Goal: Task Accomplishment & Management: Use online tool/utility

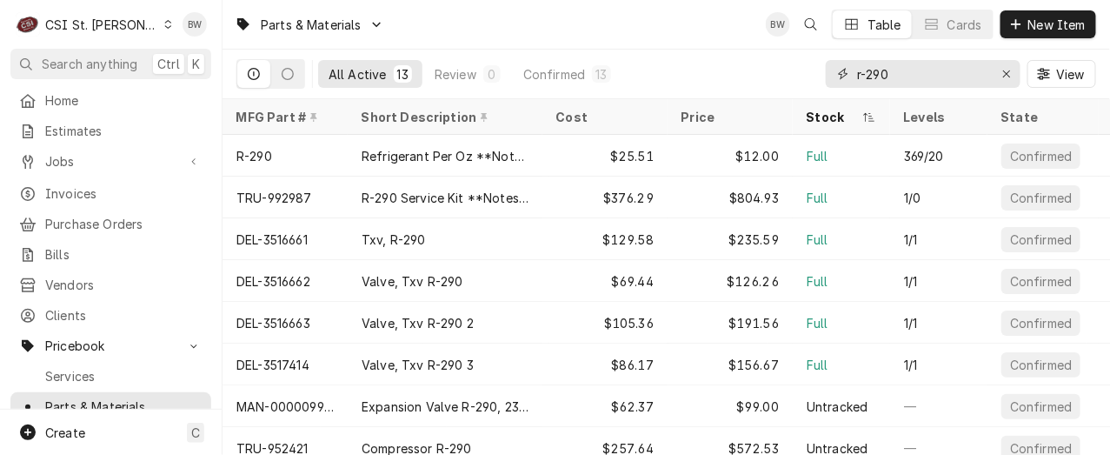
drag, startPoint x: 937, startPoint y: 73, endPoint x: 842, endPoint y: 76, distance: 94.8
click at [842, 76] on div "r-290" at bounding box center [923, 74] width 195 height 28
paste input "1838701"
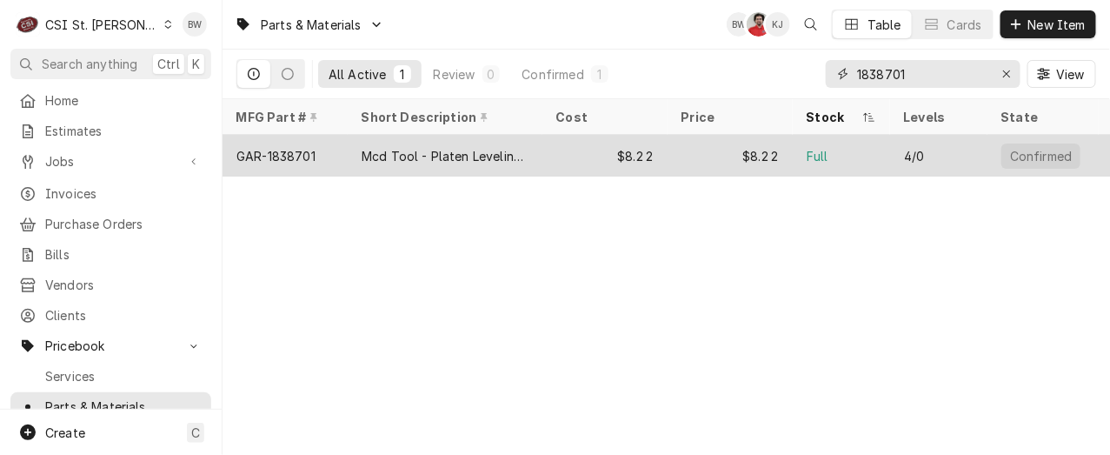
type input "1838701"
click at [309, 147] on div "GAR-1838701" at bounding box center [275, 156] width 79 height 18
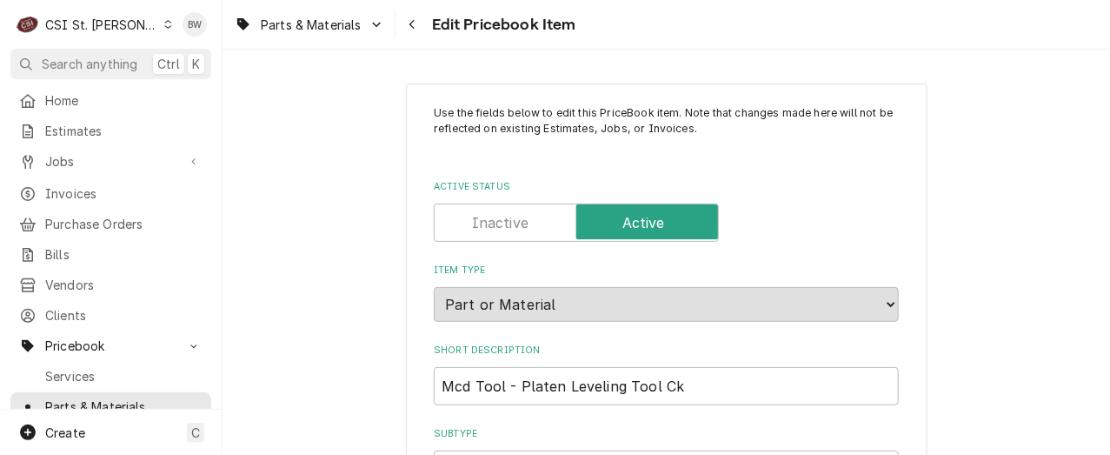
type textarea "x"
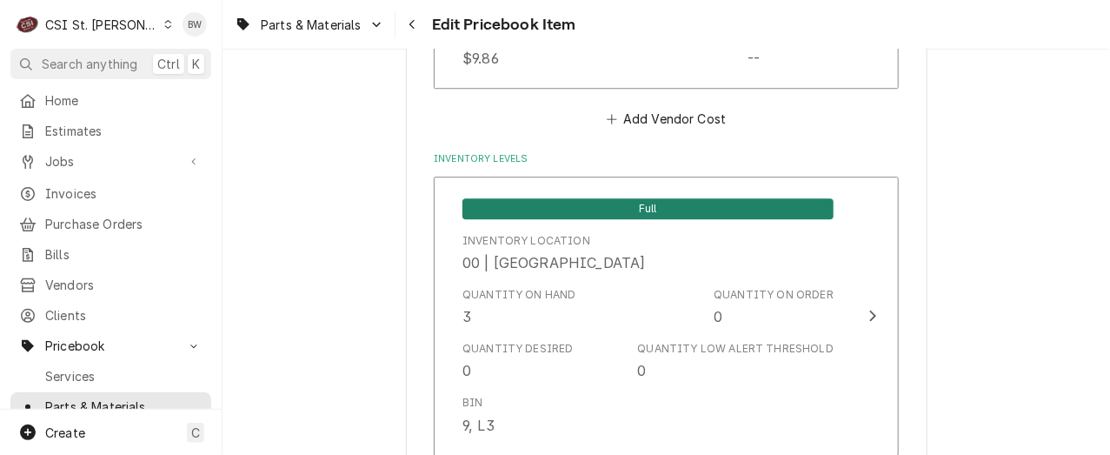
scroll to position [1651, 0]
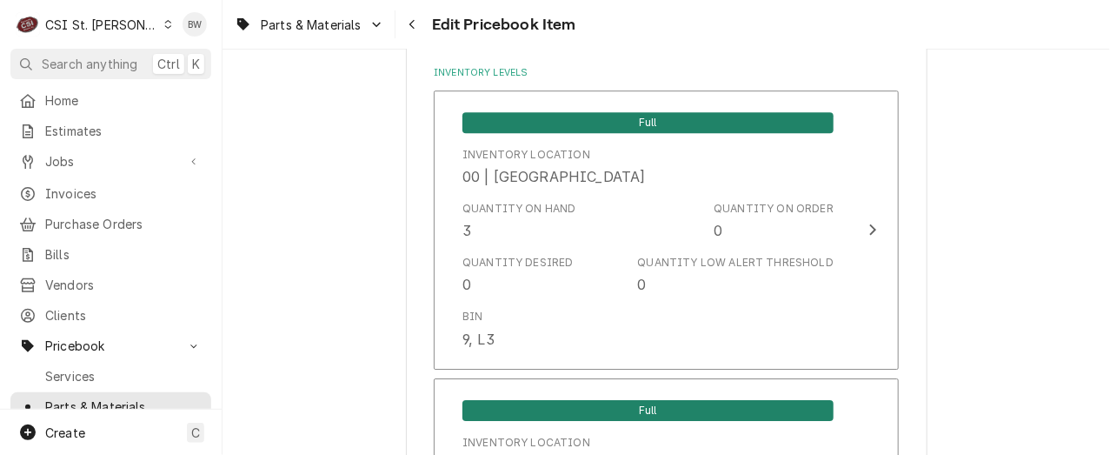
drag, startPoint x: 342, startPoint y: 189, endPoint x: 351, endPoint y: 195, distance: 10.1
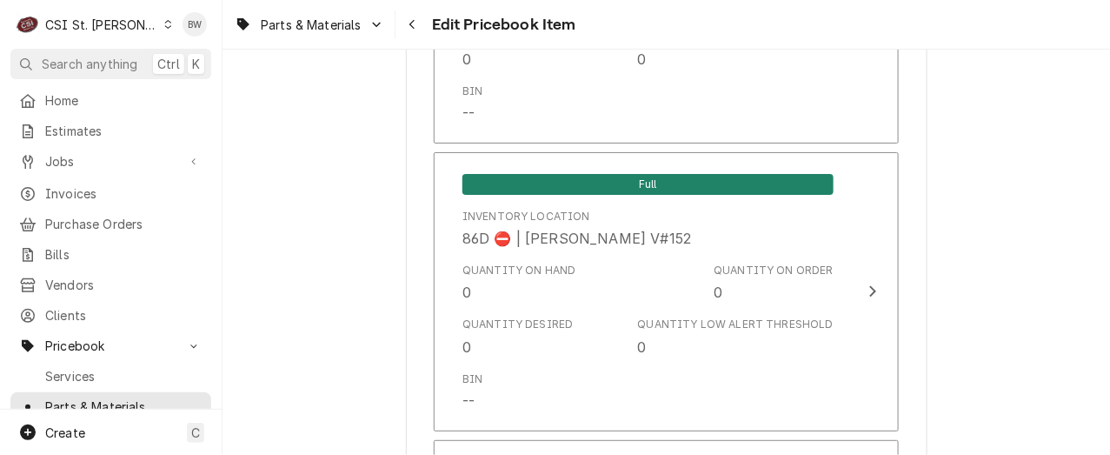
scroll to position [12689, 0]
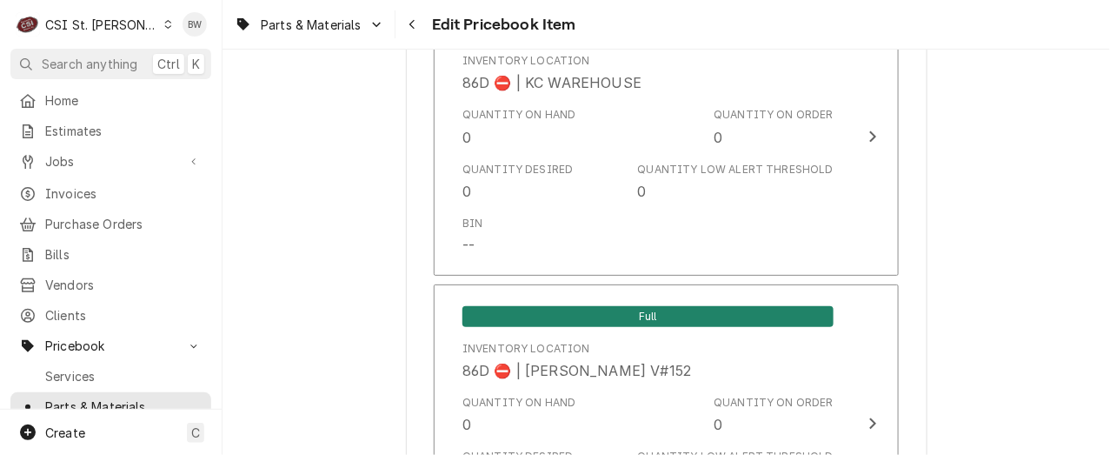
click at [686, 19] on div "Parts & Materials Edit Pricebook Item" at bounding box center [665, 24] width 887 height 49
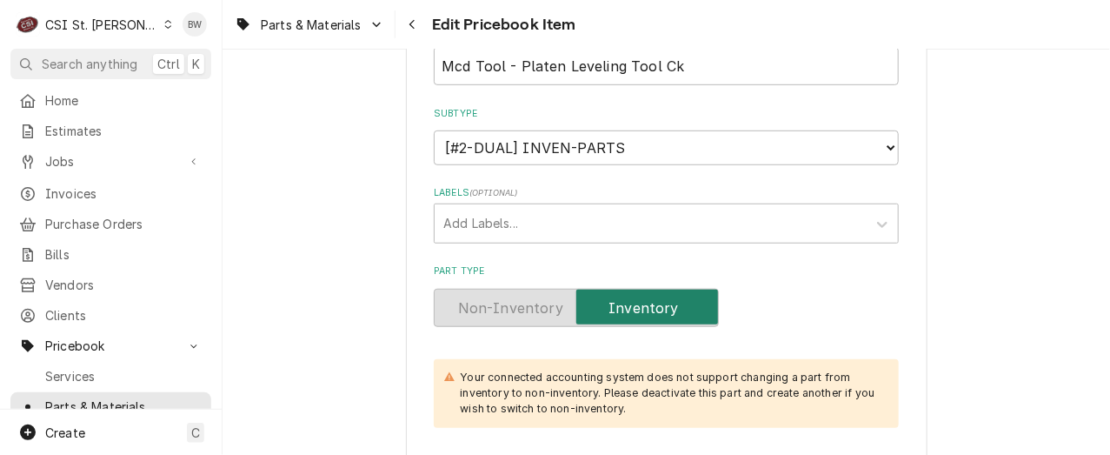
scroll to position [0, 0]
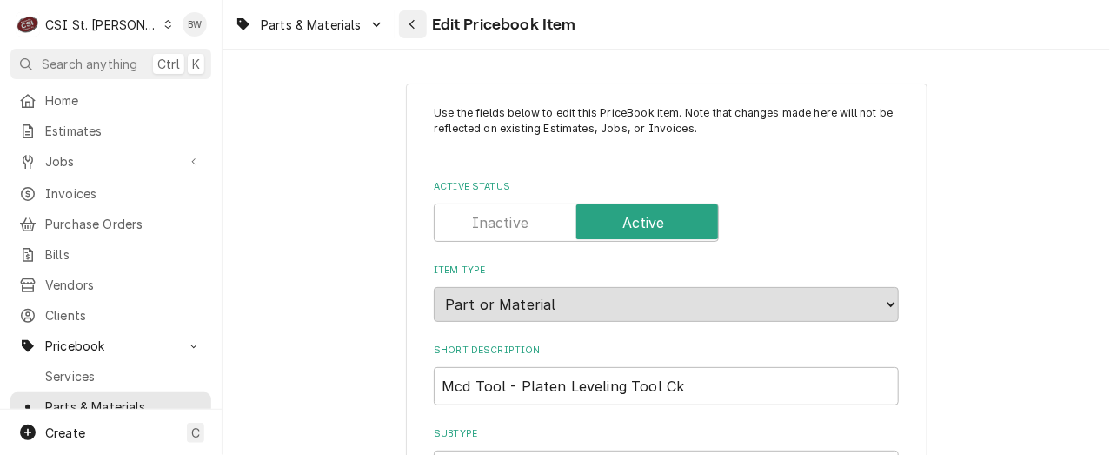
click at [415, 26] on icon "Navigate back" at bounding box center [412, 24] width 8 height 12
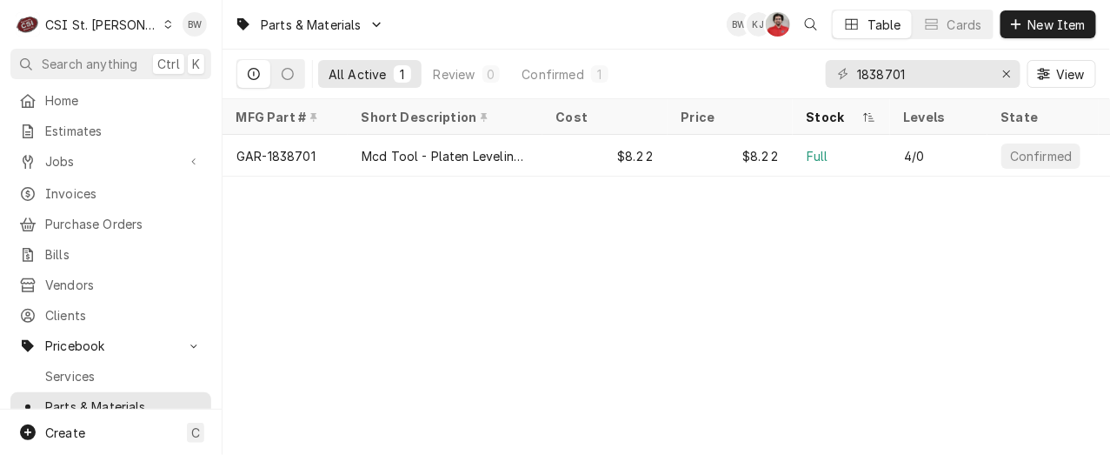
click at [373, 246] on div "Parts & Materials BW KJ NF Table Cards New Item All Active 1 Review 0 Confirmed…" at bounding box center [665, 227] width 887 height 455
drag, startPoint x: 951, startPoint y: 78, endPoint x: 809, endPoint y: 79, distance: 141.7
click at [809, 79] on div "All Active 1 Review 0 Confirmed 1 1838701 View" at bounding box center [666, 74] width 860 height 49
paste input "7523.60"
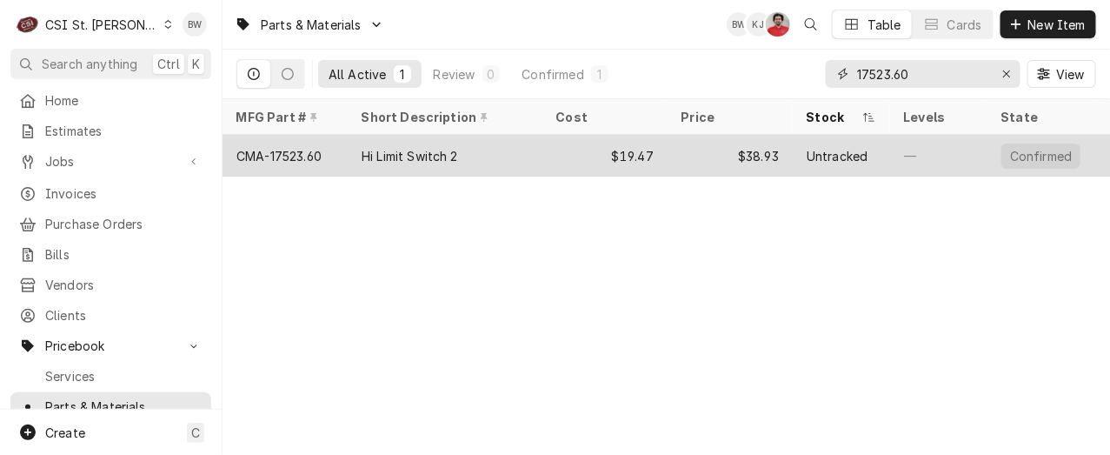
type input "17523.60"
drag, startPoint x: 316, startPoint y: 153, endPoint x: 289, endPoint y: 148, distance: 28.3
click at [289, 148] on div "CMA-17523.60" at bounding box center [278, 156] width 85 height 18
